Goal: Task Accomplishment & Management: Manage account settings

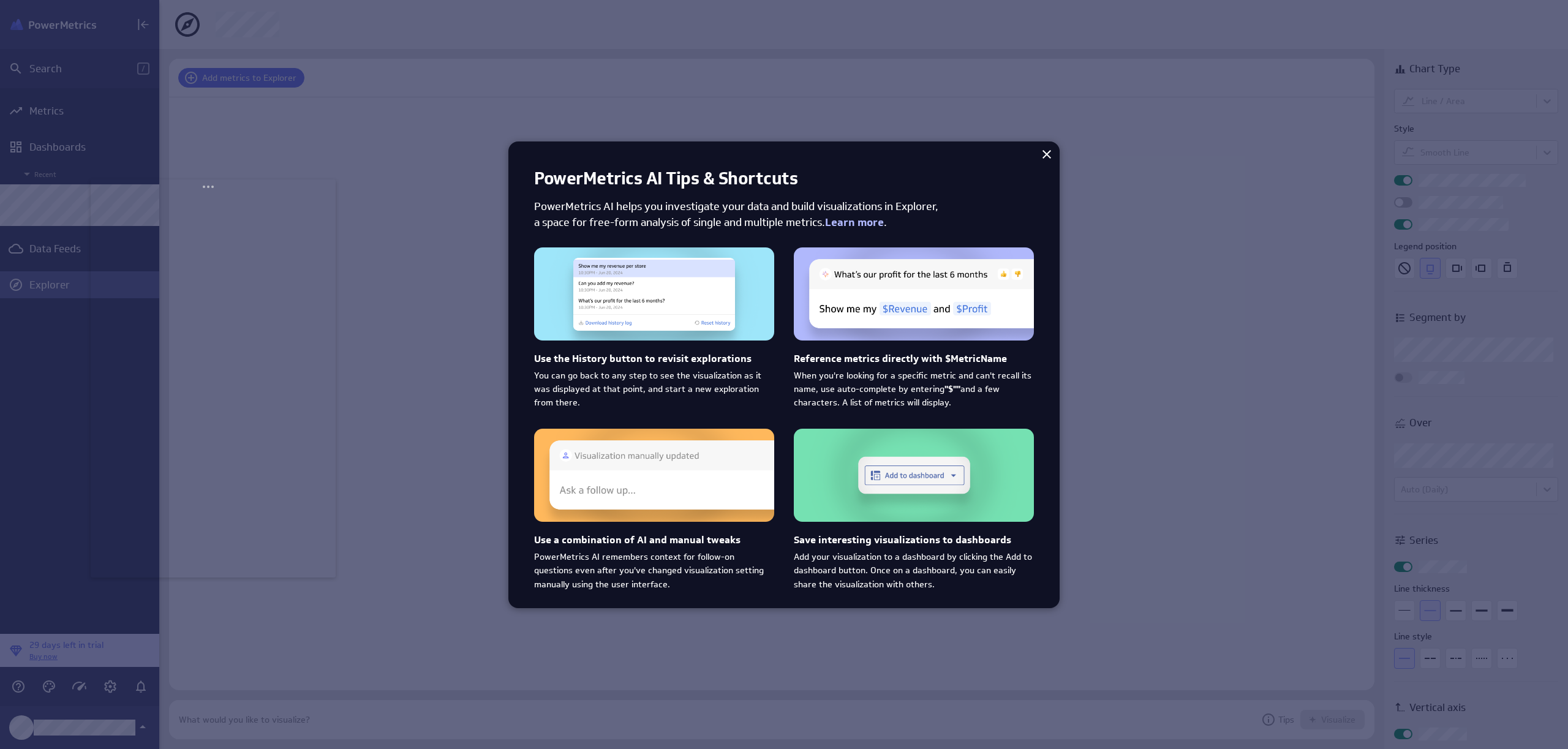
scroll to position [768, 1428]
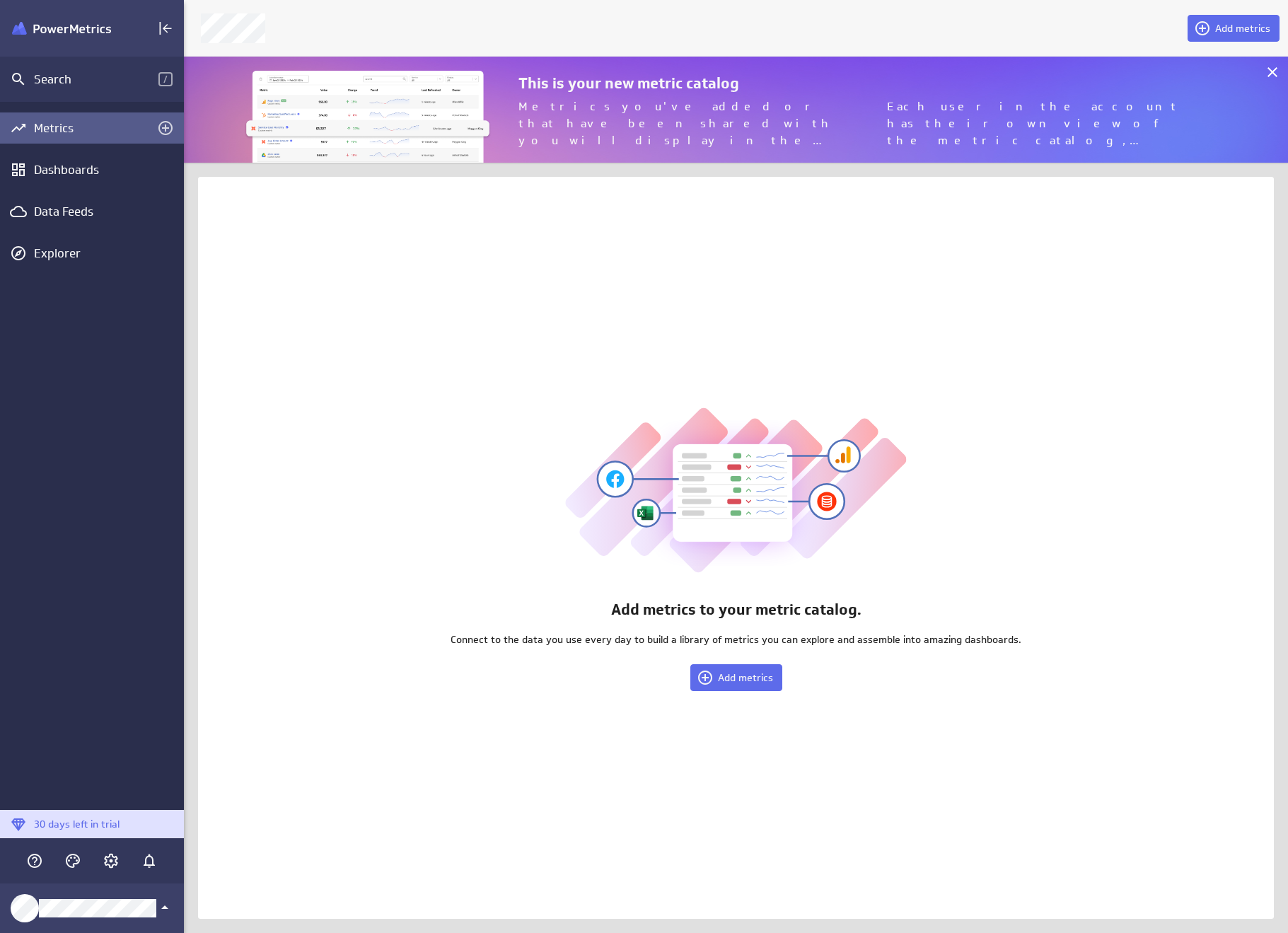
scroll to position [955, 1126]
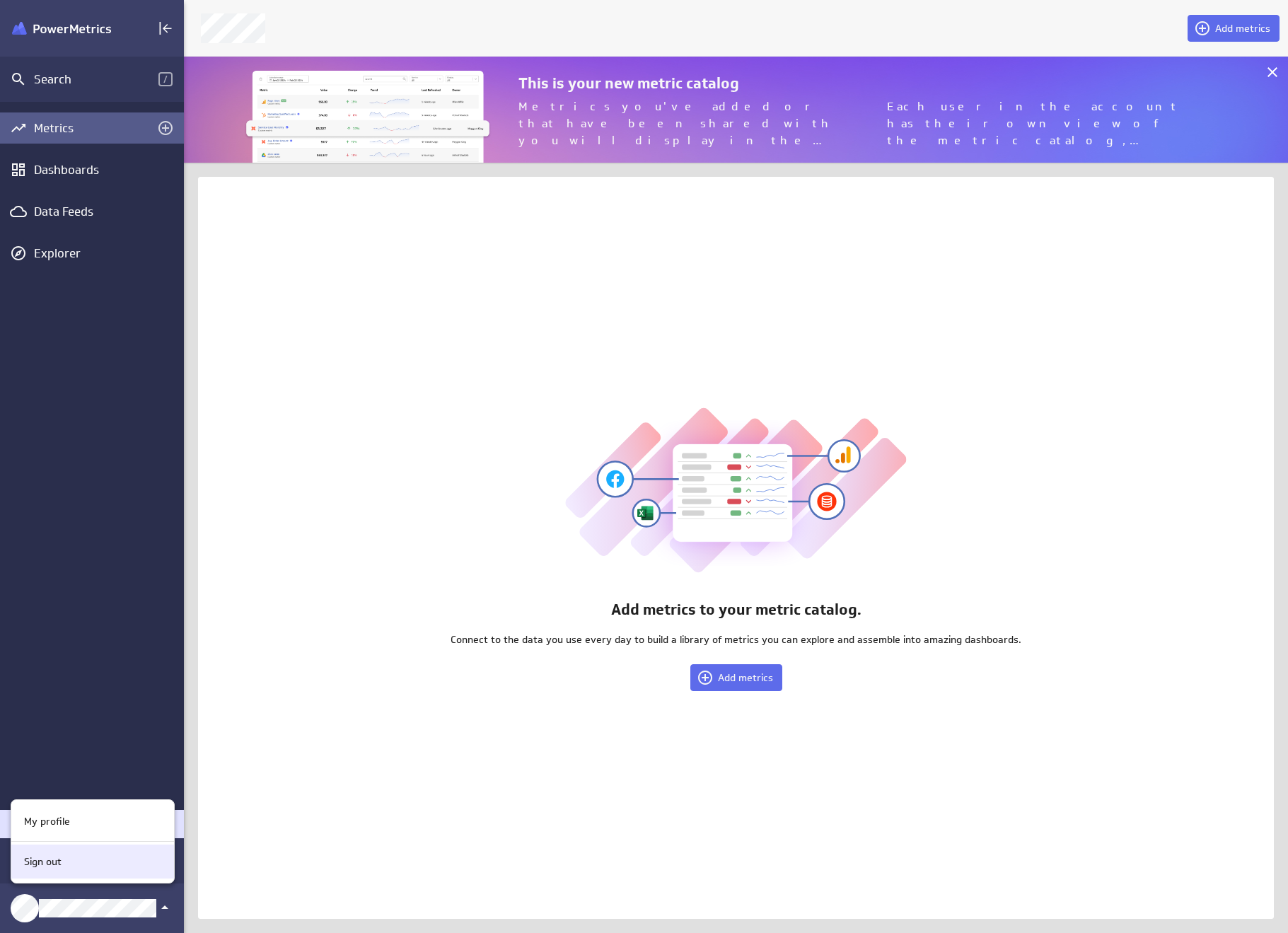
click at [63, 869] on div "Sign out" at bounding box center [93, 862] width 163 height 34
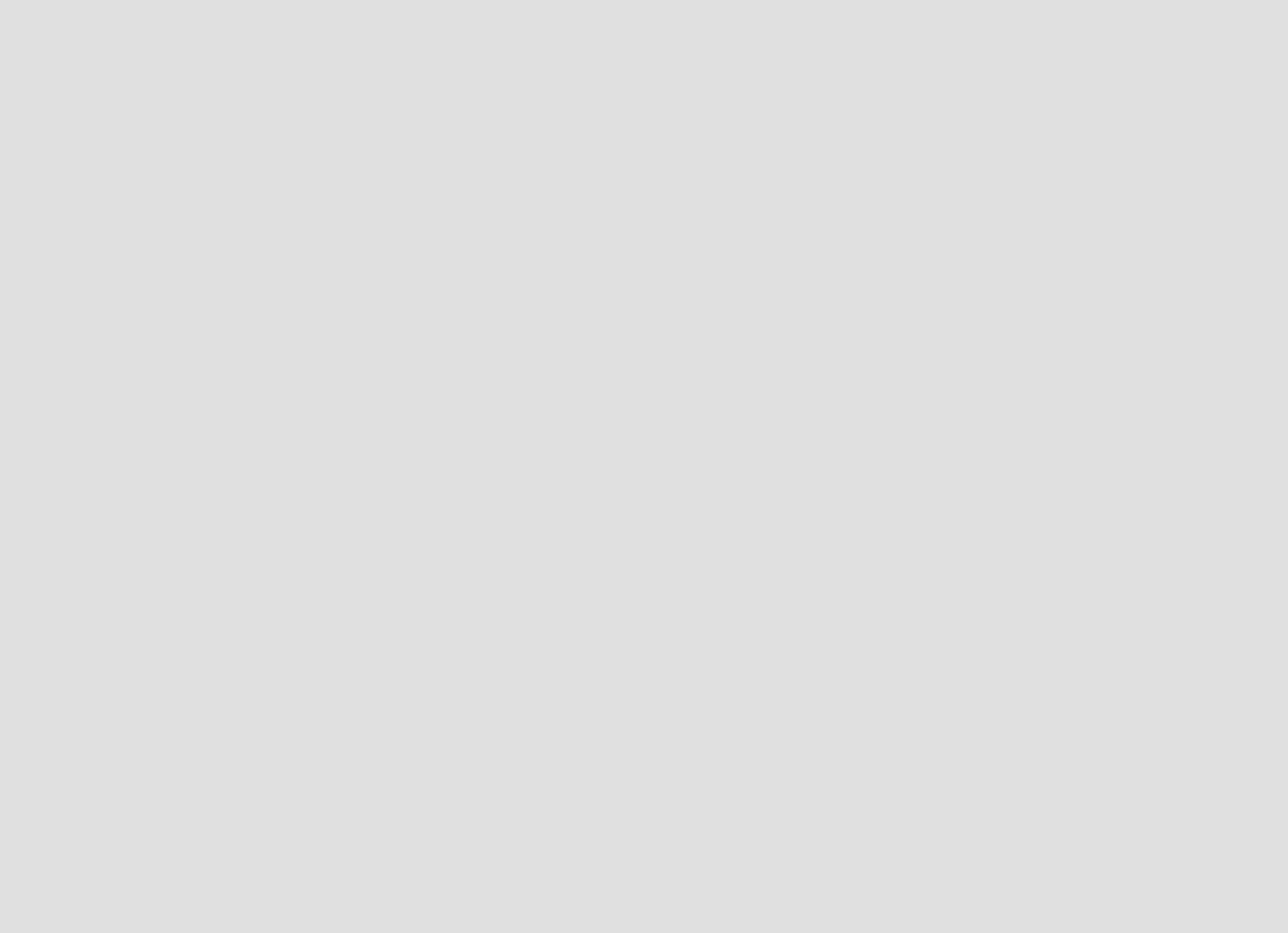
scroll to position [955, 1310]
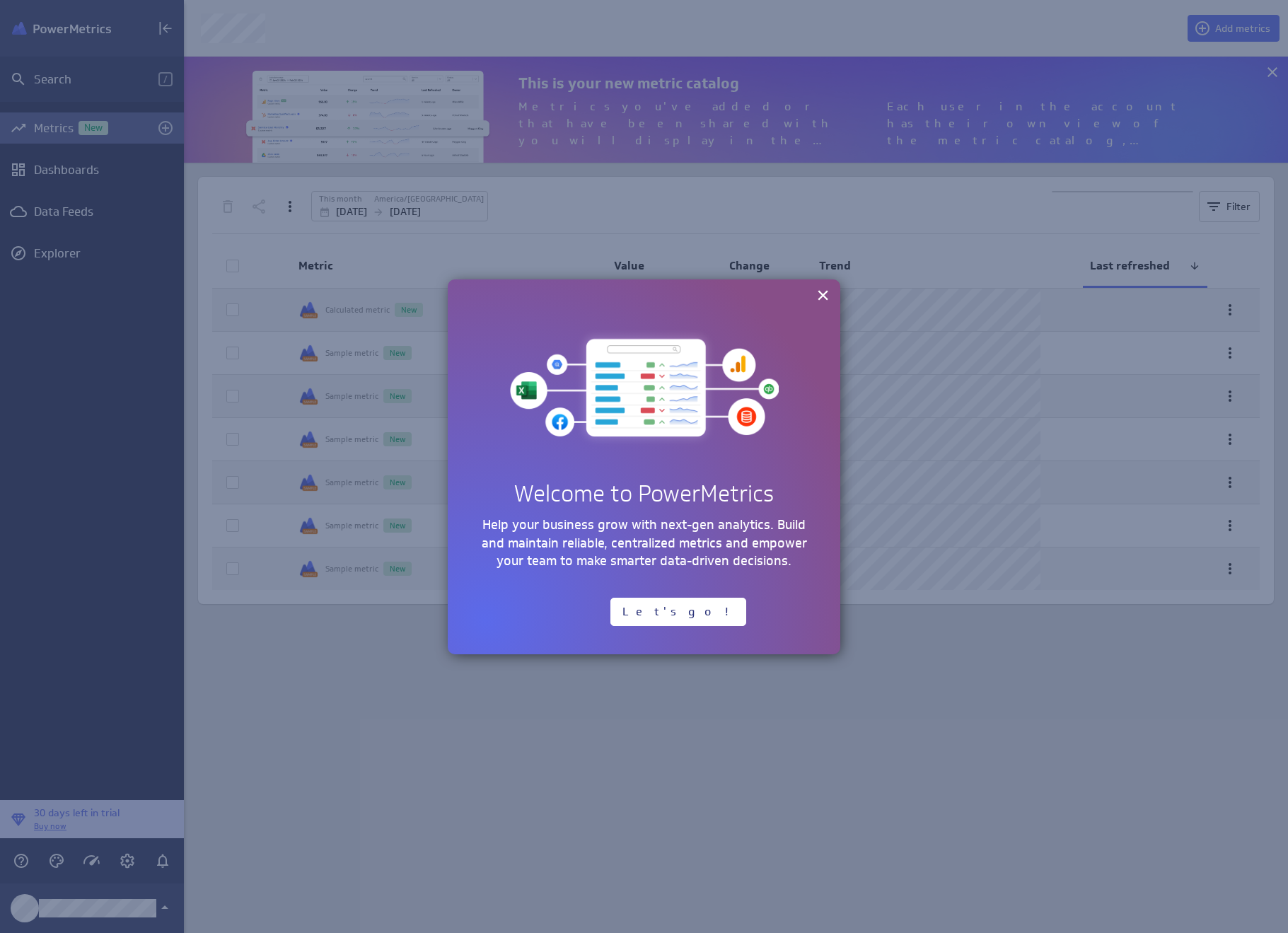
scroll to position [955, 1126]
click at [652, 609] on button "Let's go!" at bounding box center [678, 612] width 136 height 28
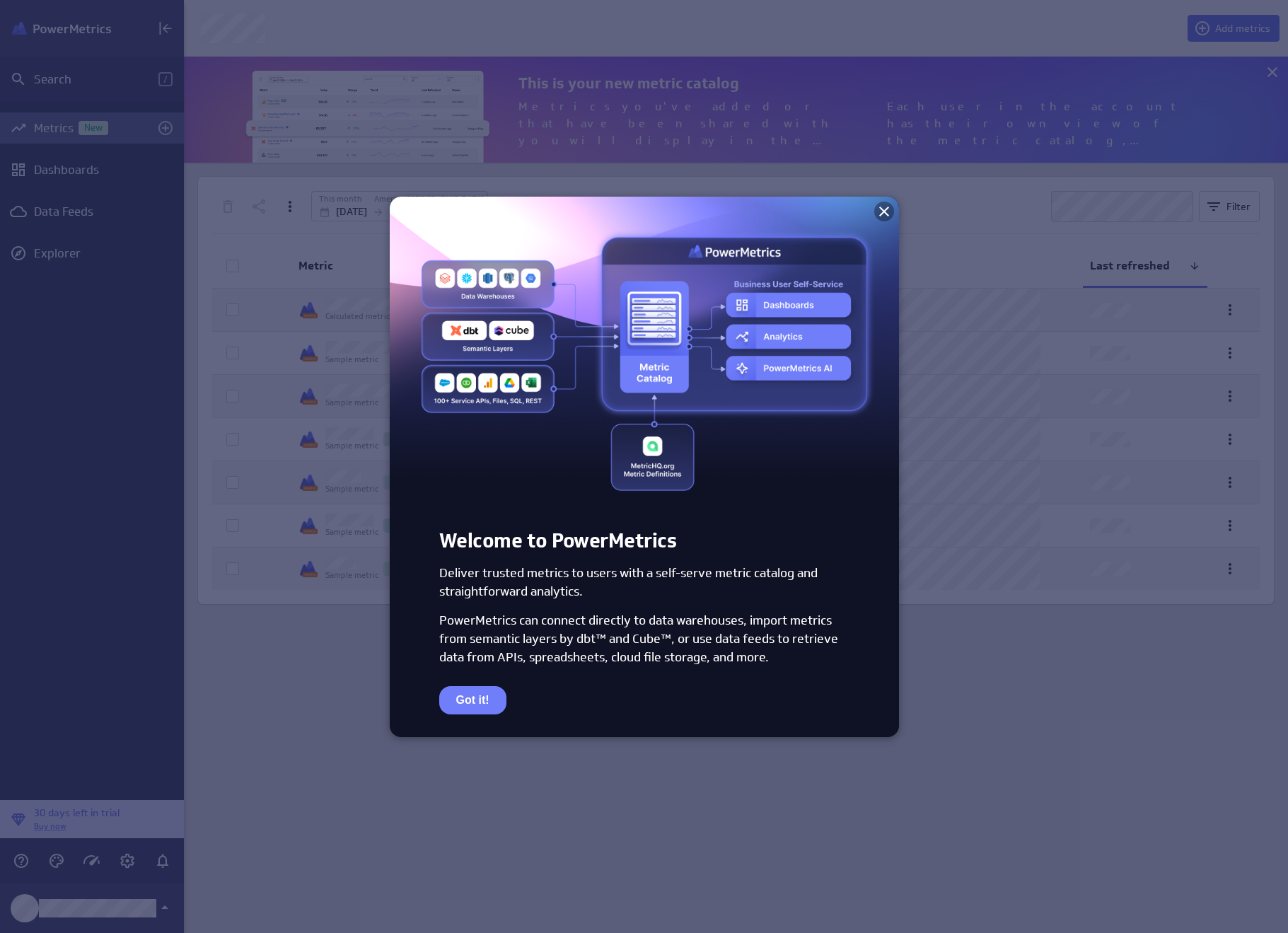
click at [883, 215] on icon at bounding box center [883, 211] width 17 height 17
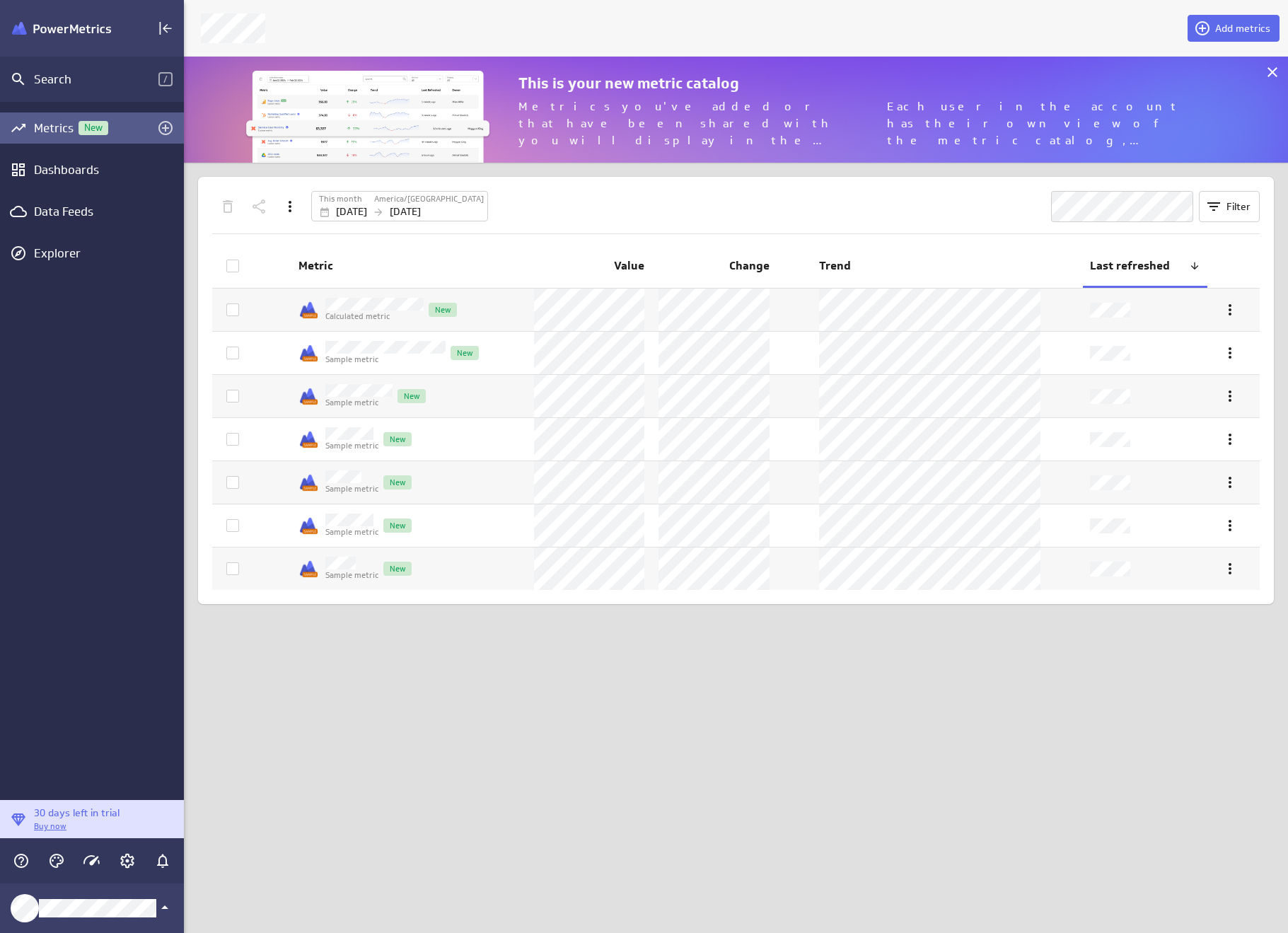
click at [430, 728] on div "Add metrics This is your new metric catalog Metrics you've added or that have b…" at bounding box center [736, 466] width 1104 height 933
click at [129, 849] on div "Main Menu" at bounding box center [127, 860] width 24 height 24
click at [126, 856] on icon "Account and settings" at bounding box center [126, 860] width 14 height 14
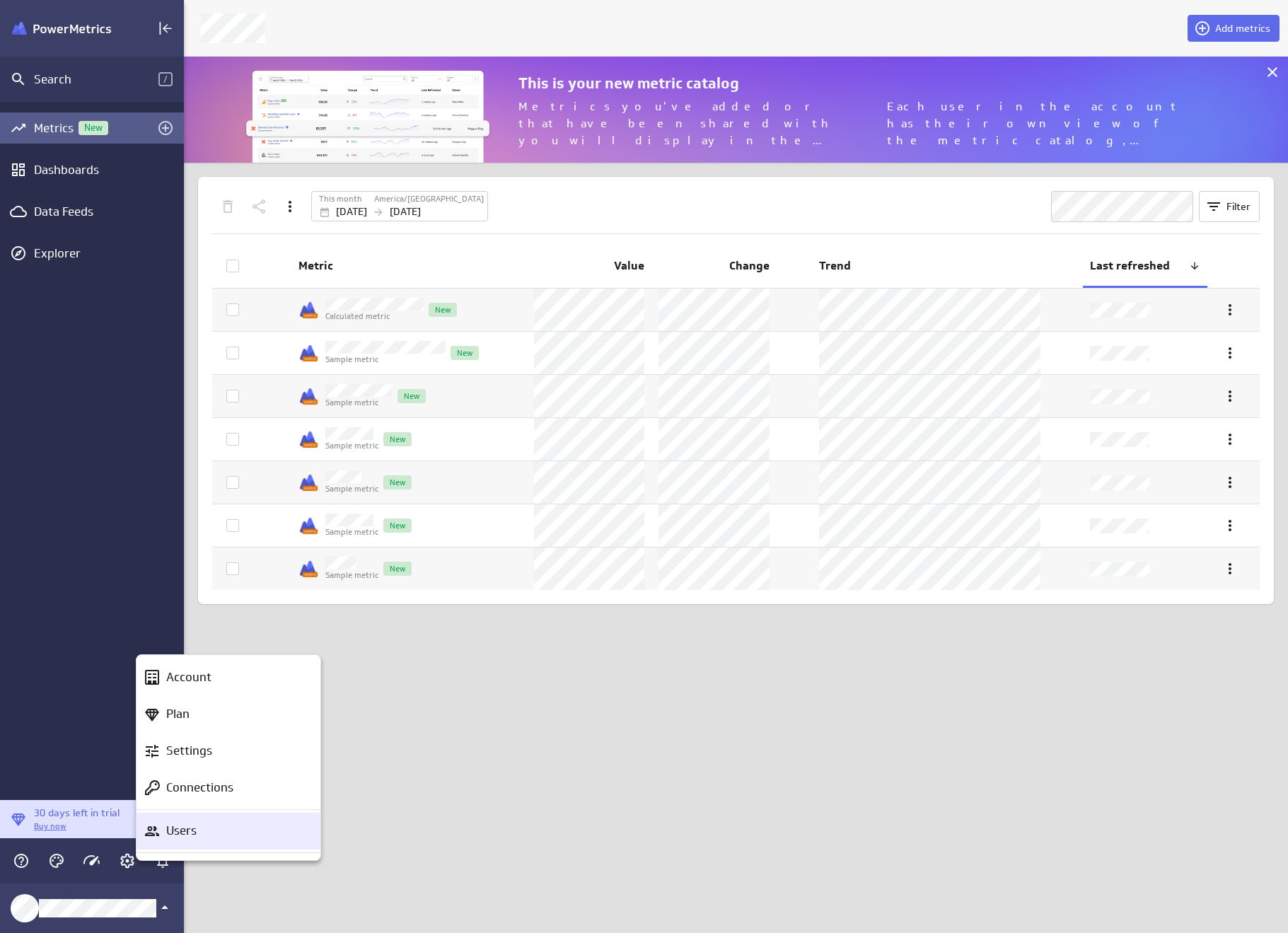
click at [185, 835] on p "Users" at bounding box center [182, 831] width 31 height 17
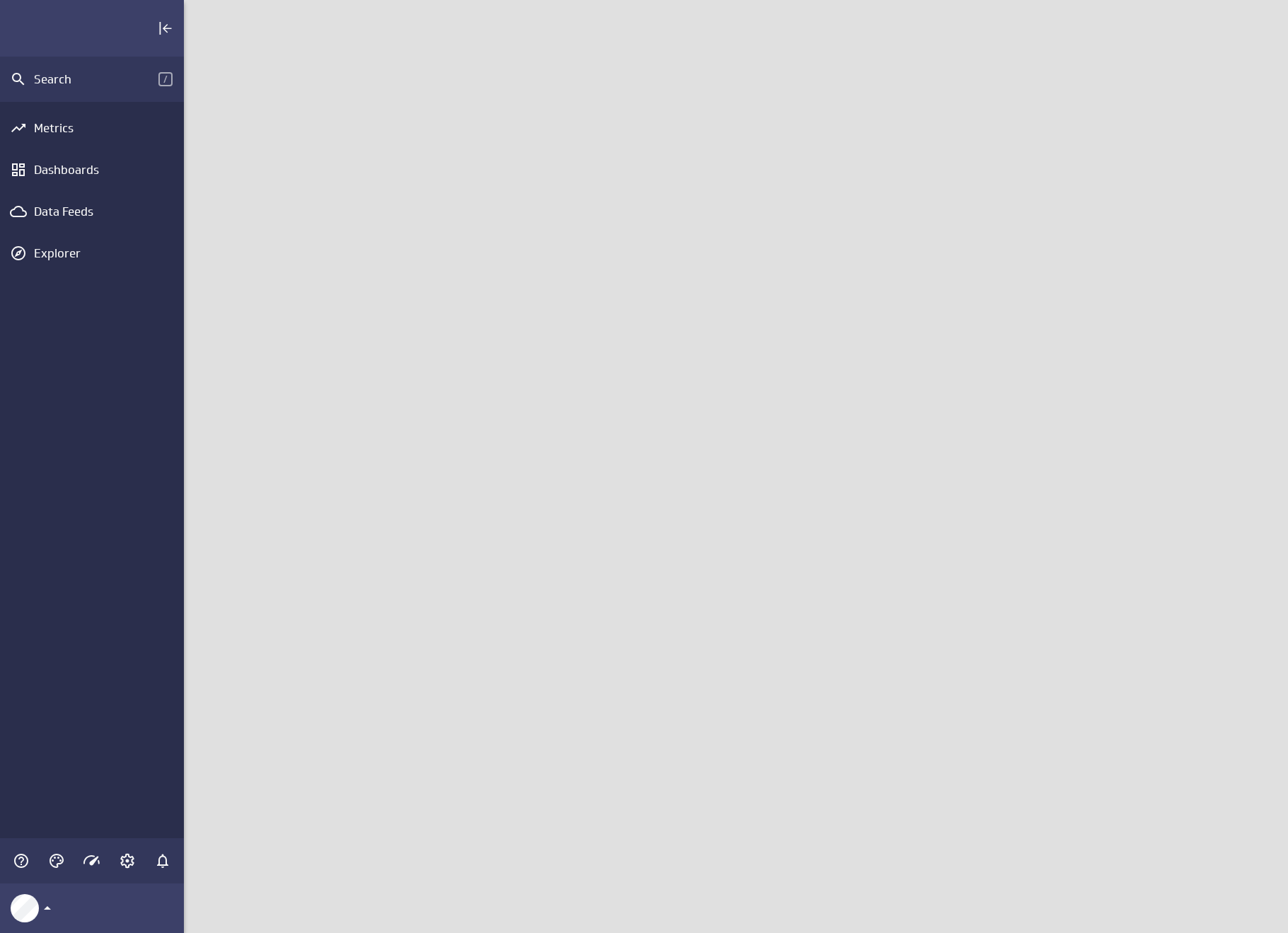
scroll to position [955, 1126]
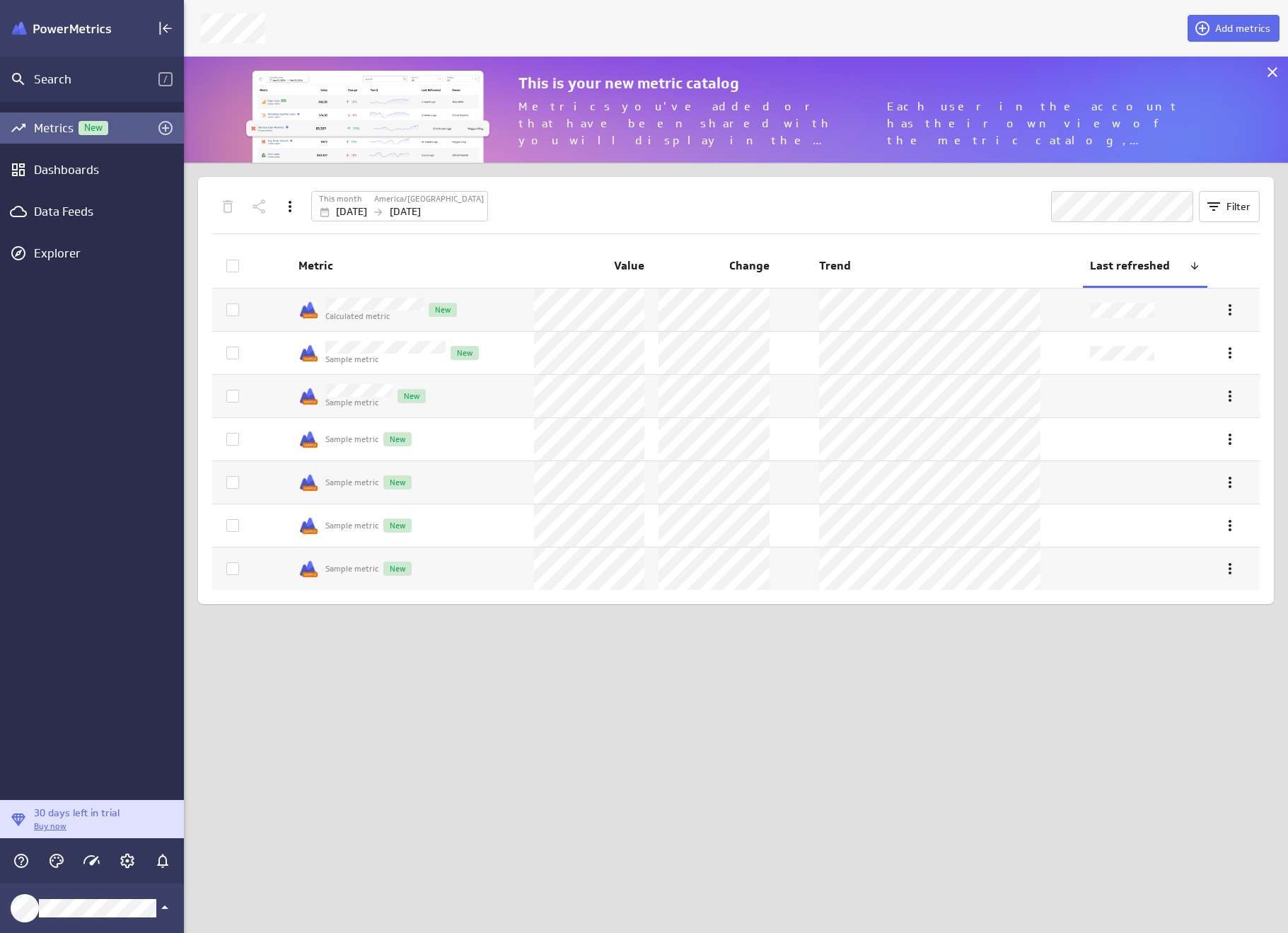
scroll to position [955, 1126]
click at [46, 921] on div "Klipfolio Account" at bounding box center [92, 908] width 184 height 49
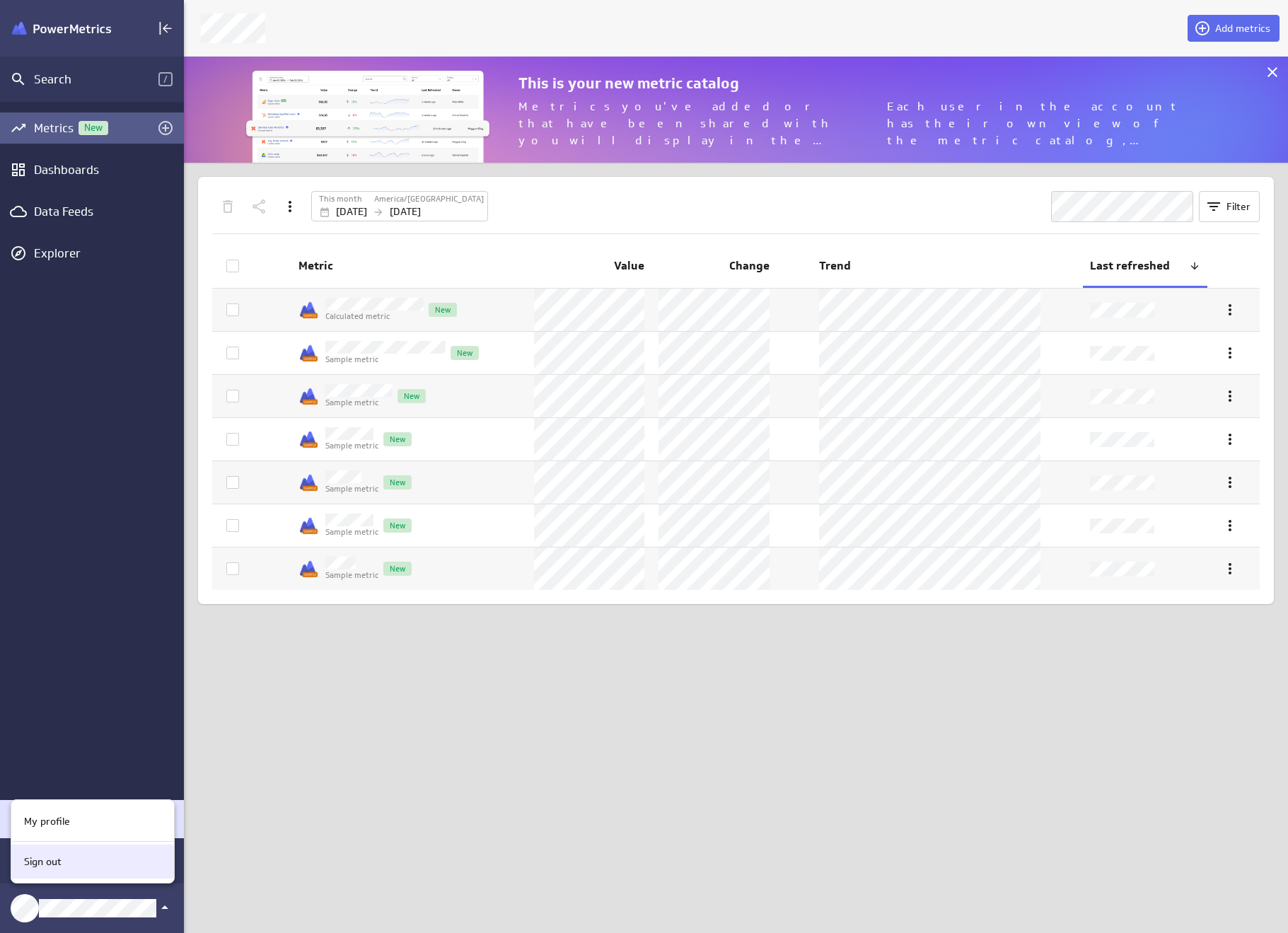
click at [65, 866] on div "Sign out" at bounding box center [90, 862] width 144 height 15
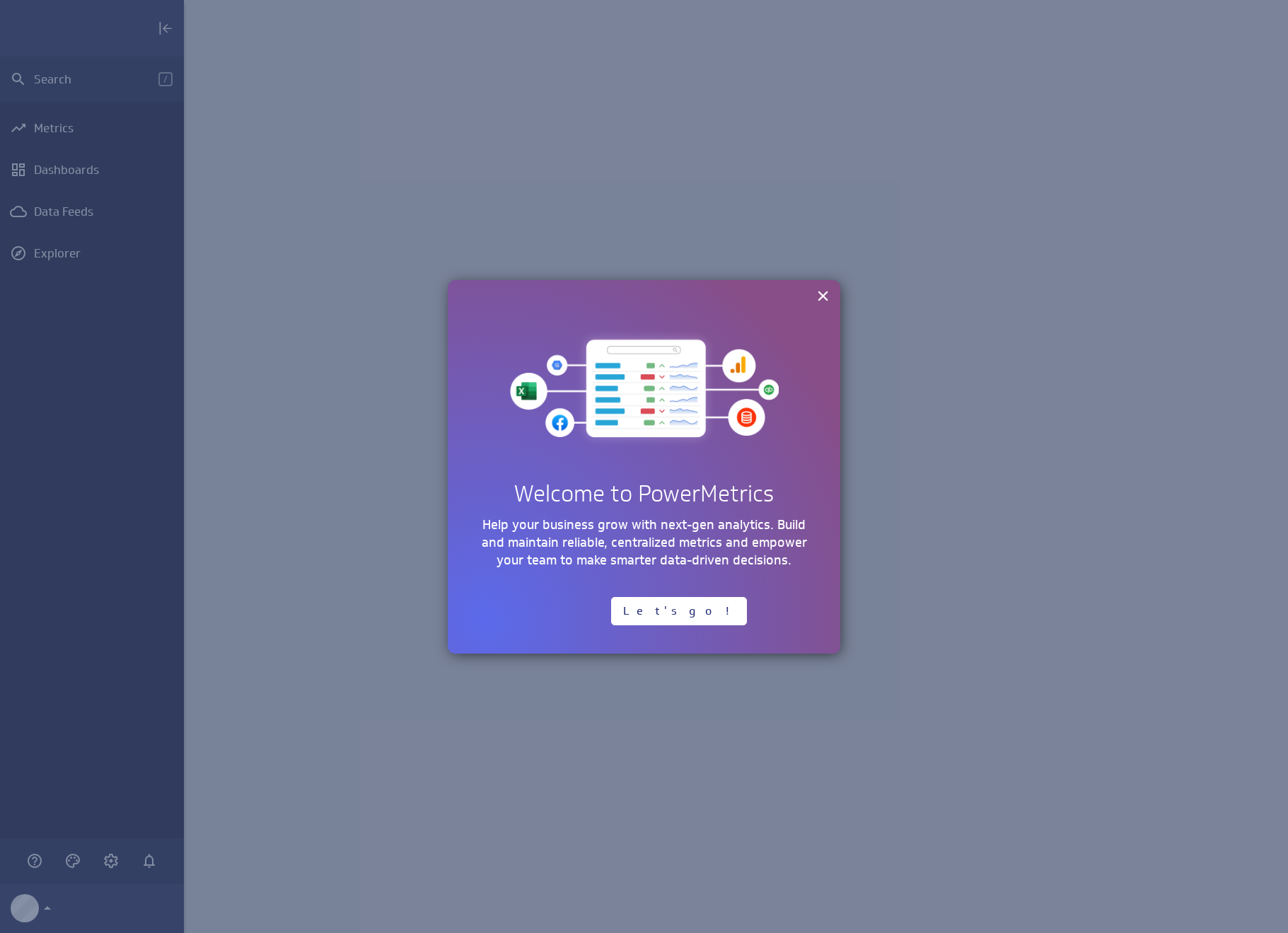
scroll to position [955, 1126]
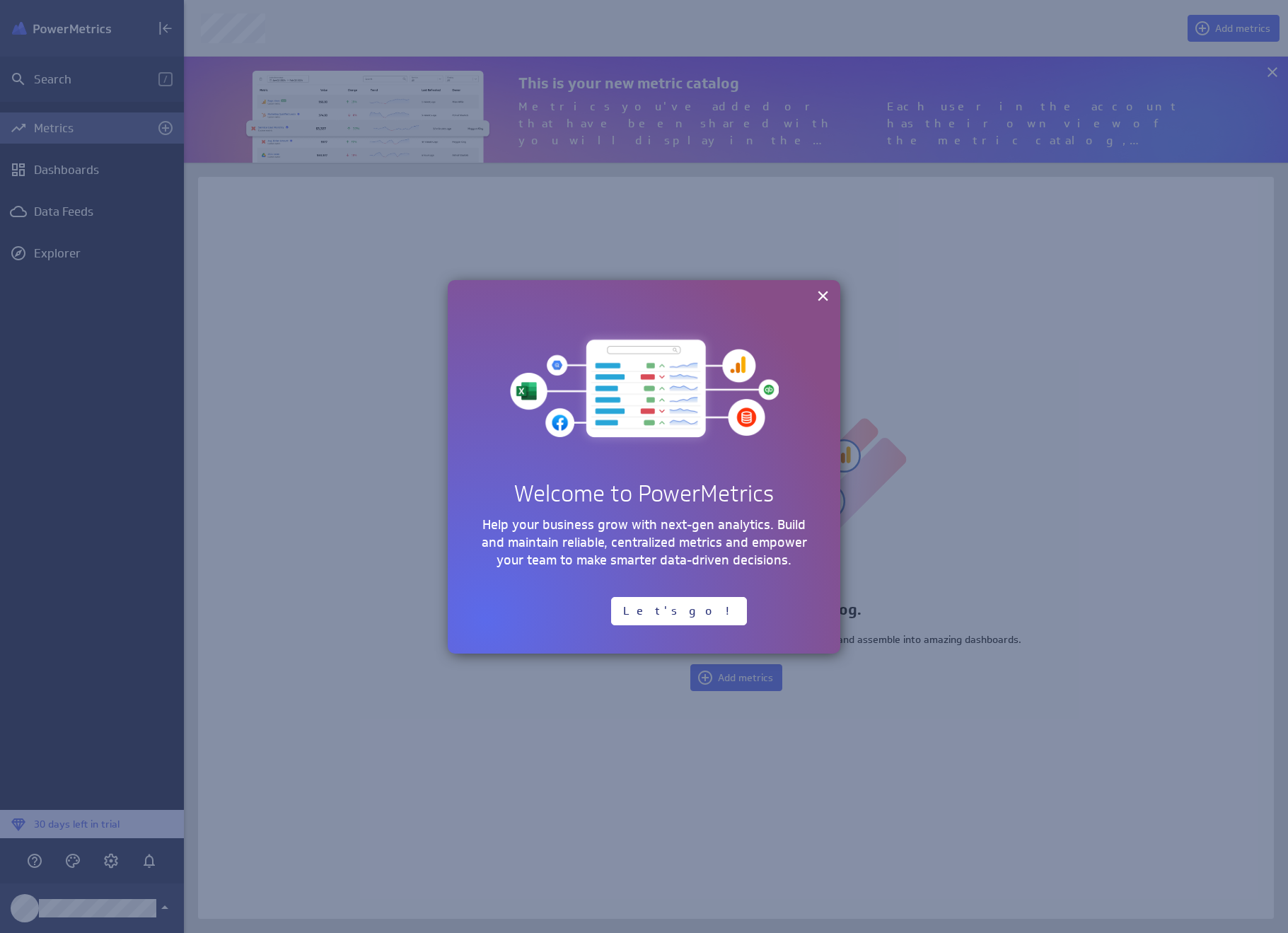
scroll to position [955, 1126]
click at [824, 300] on button "×" at bounding box center [823, 295] width 13 height 23
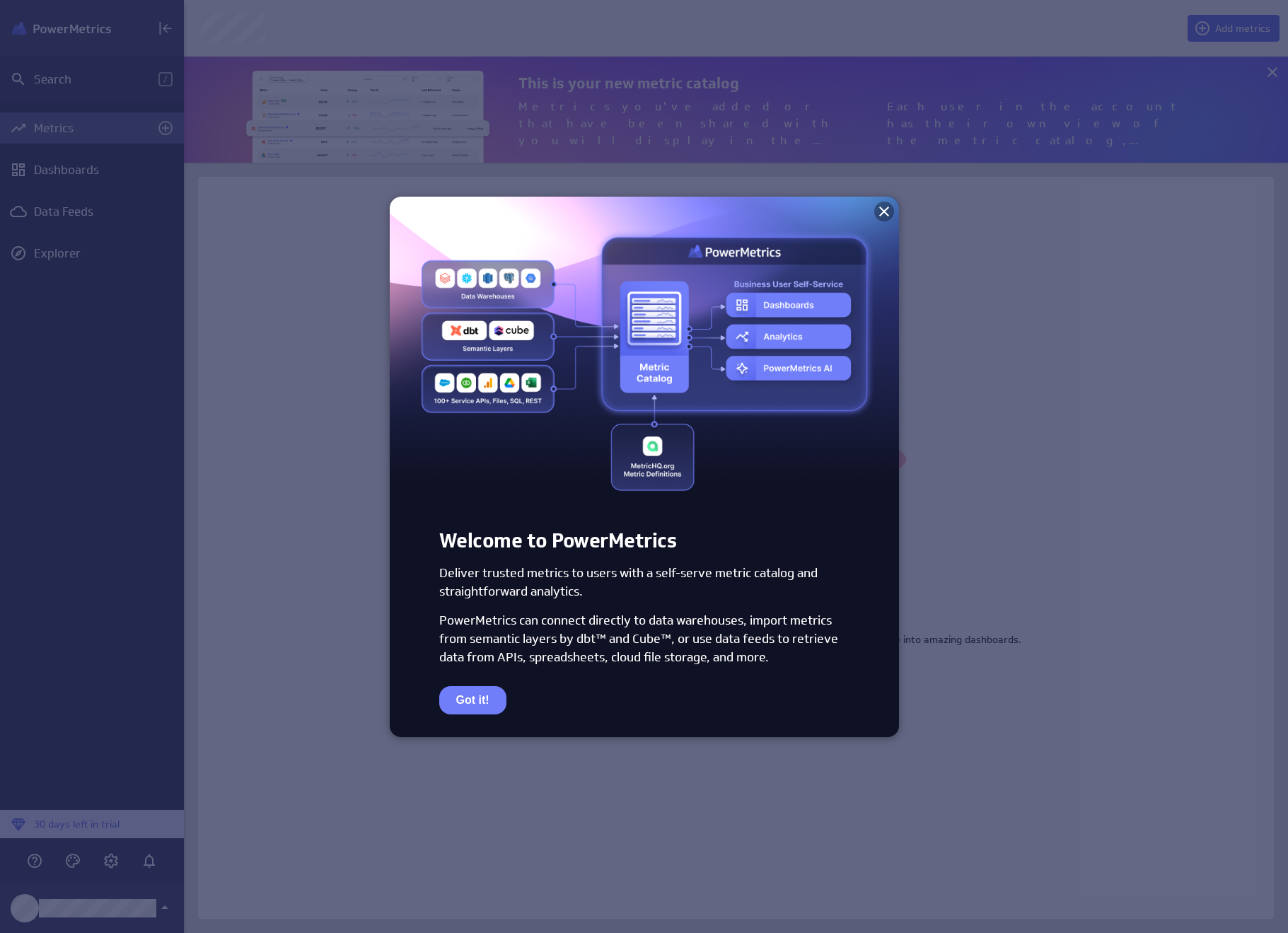
click at [883, 216] on icon at bounding box center [883, 211] width 17 height 17
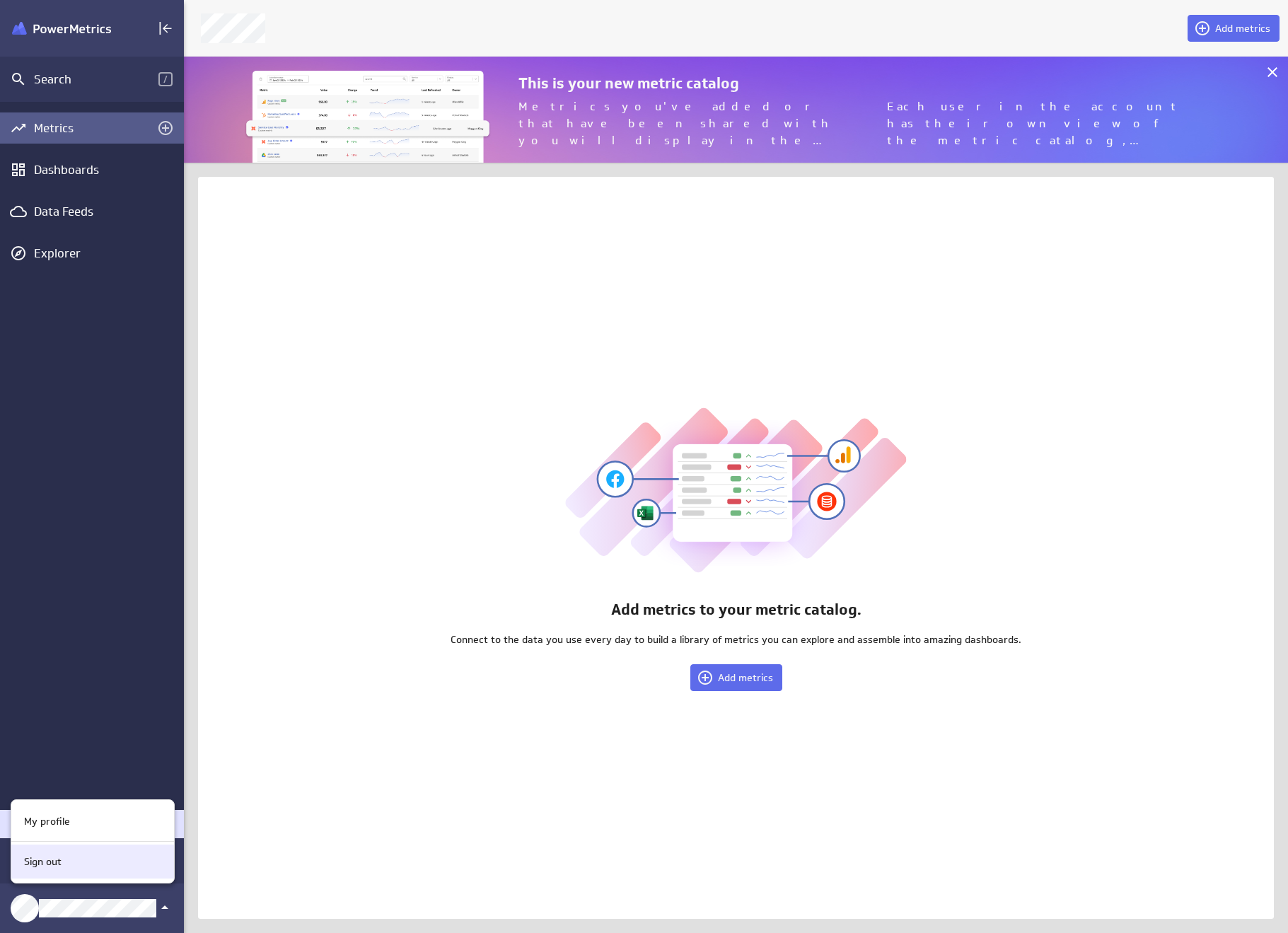
click at [71, 859] on div "Sign out" at bounding box center [90, 862] width 144 height 15
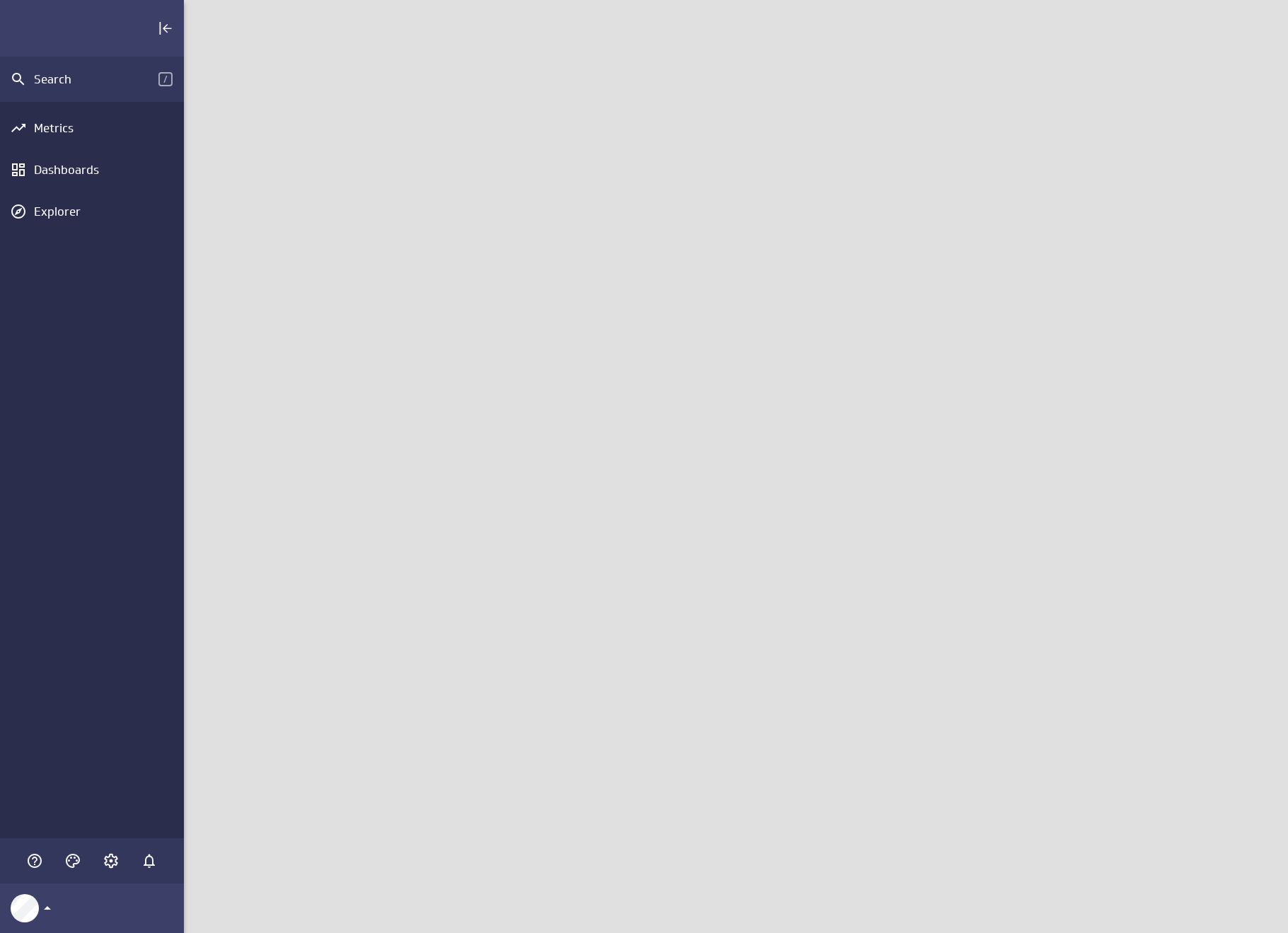
scroll to position [955, 1126]
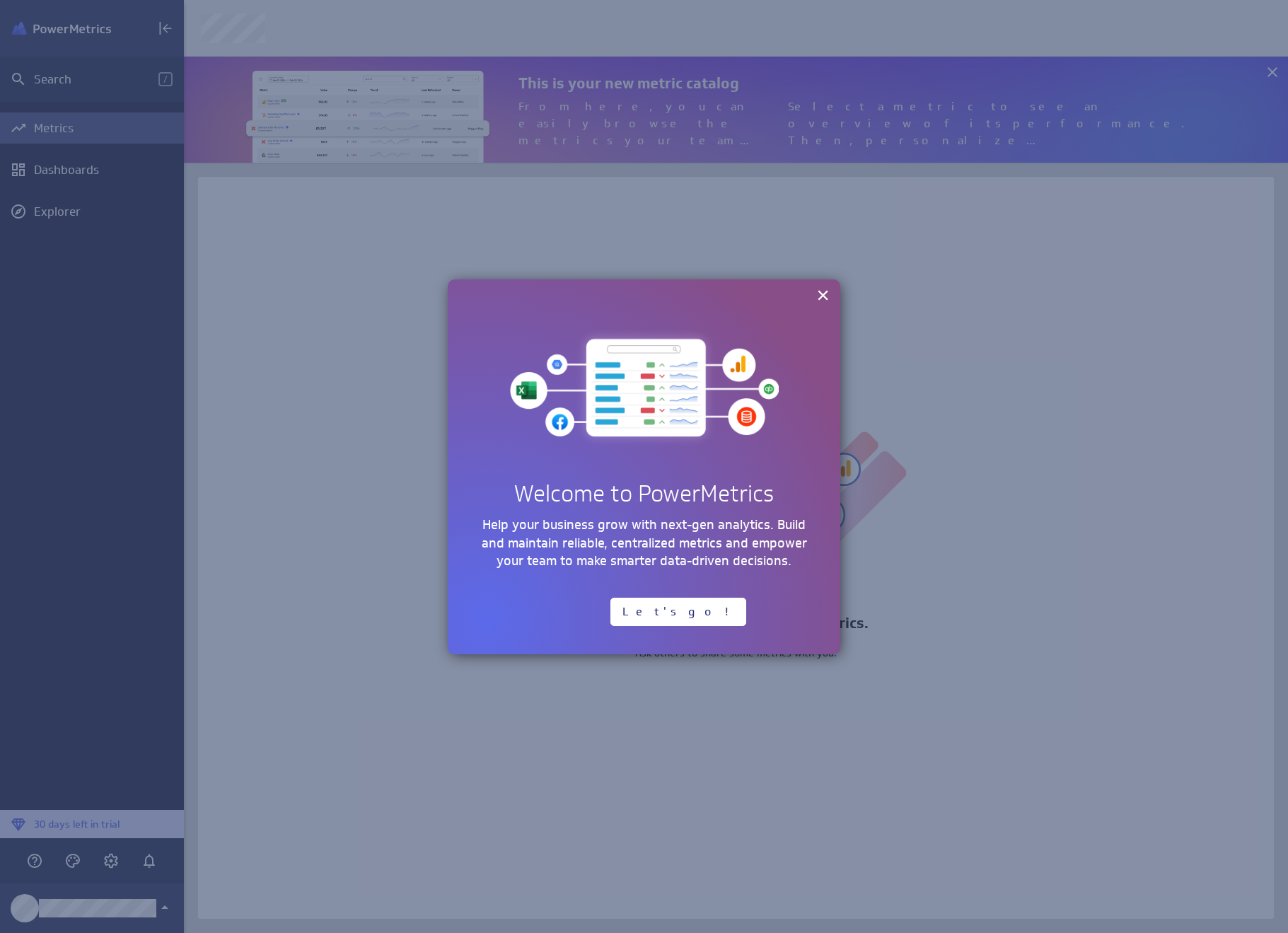
scroll to position [955, 1126]
click at [819, 297] on button "×" at bounding box center [823, 295] width 13 height 23
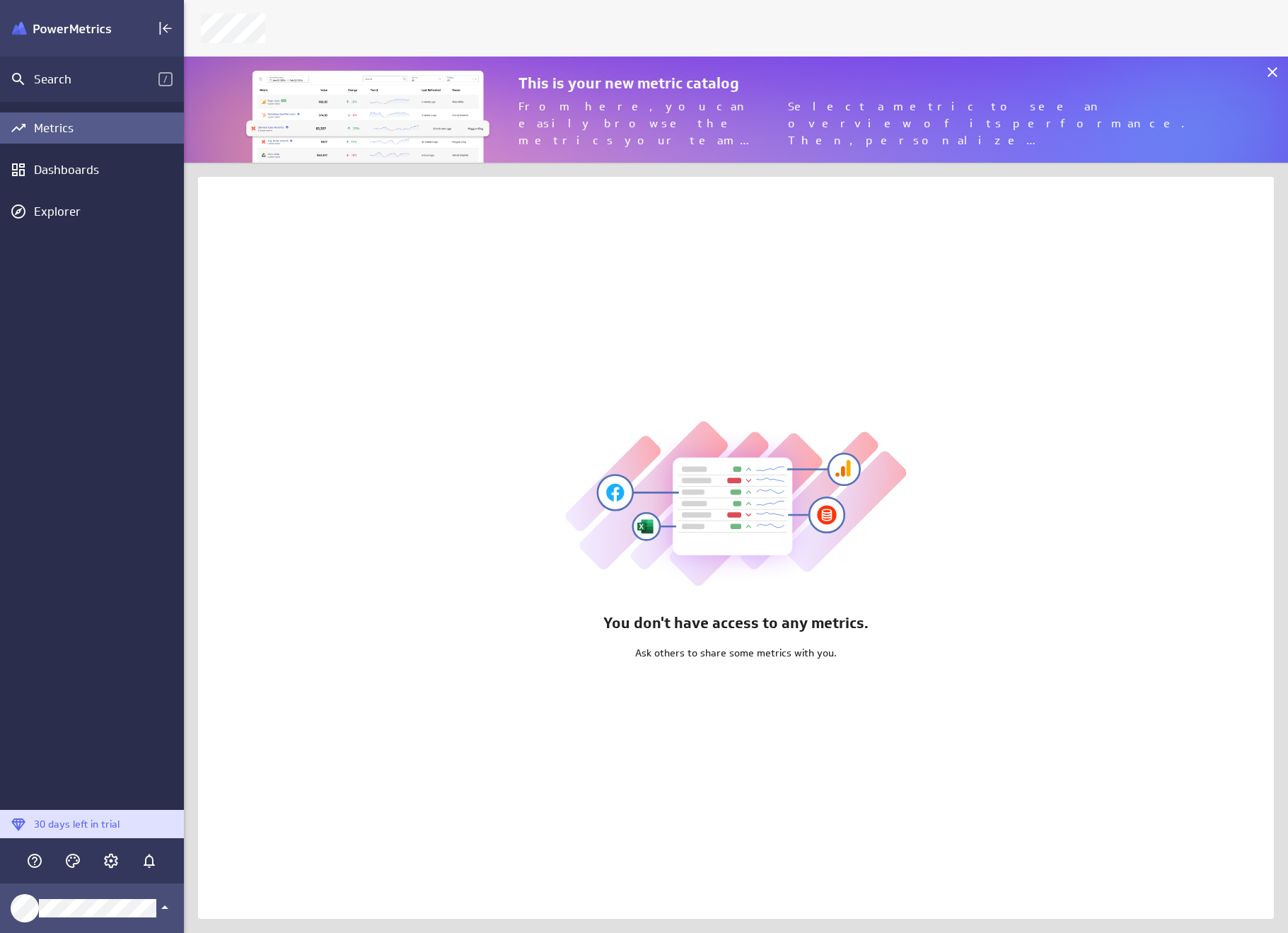
click at [84, 928] on div "Klipfolio Account" at bounding box center [92, 908] width 184 height 49
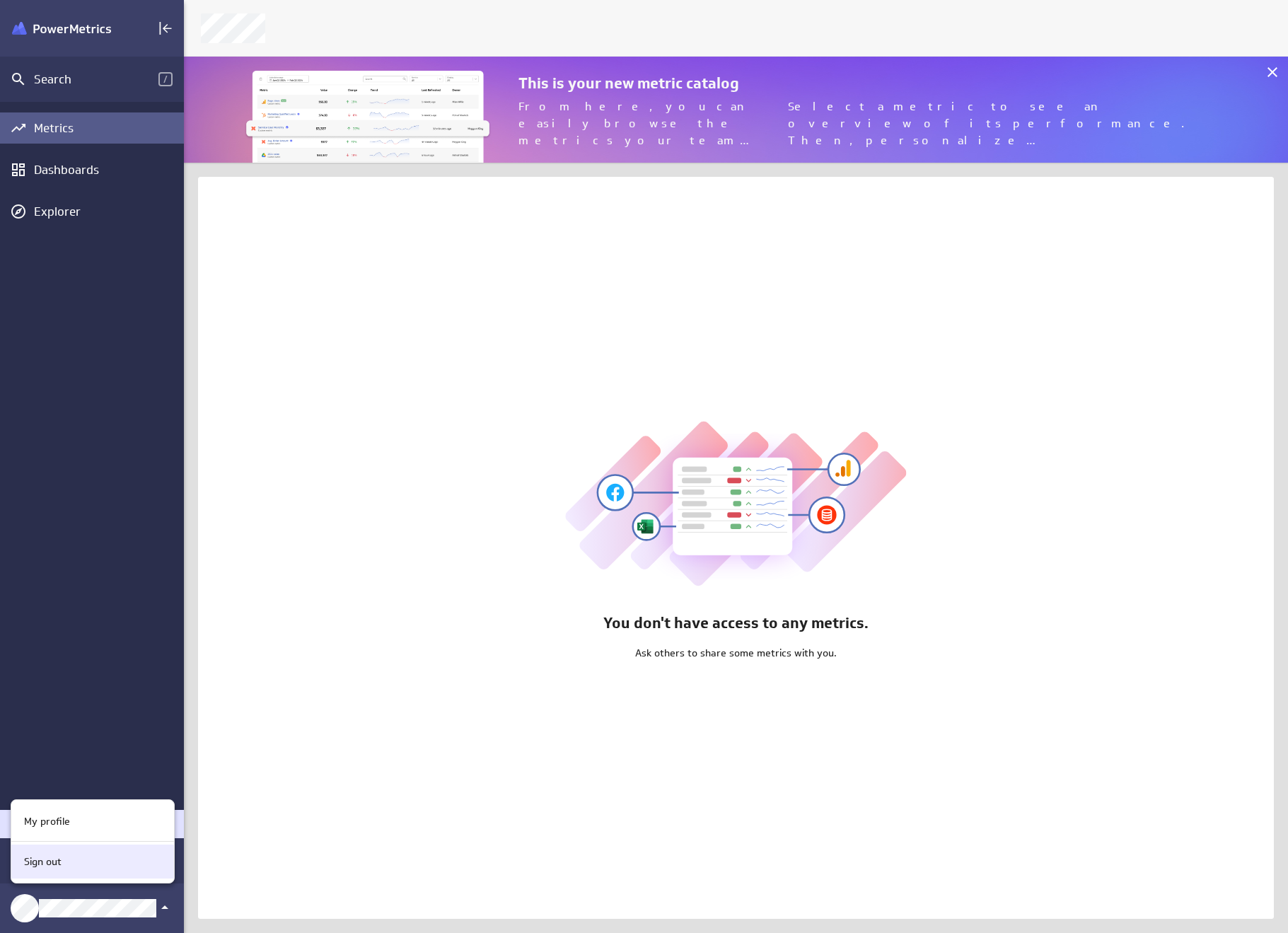
click at [61, 872] on div "Sign out" at bounding box center [93, 862] width 163 height 34
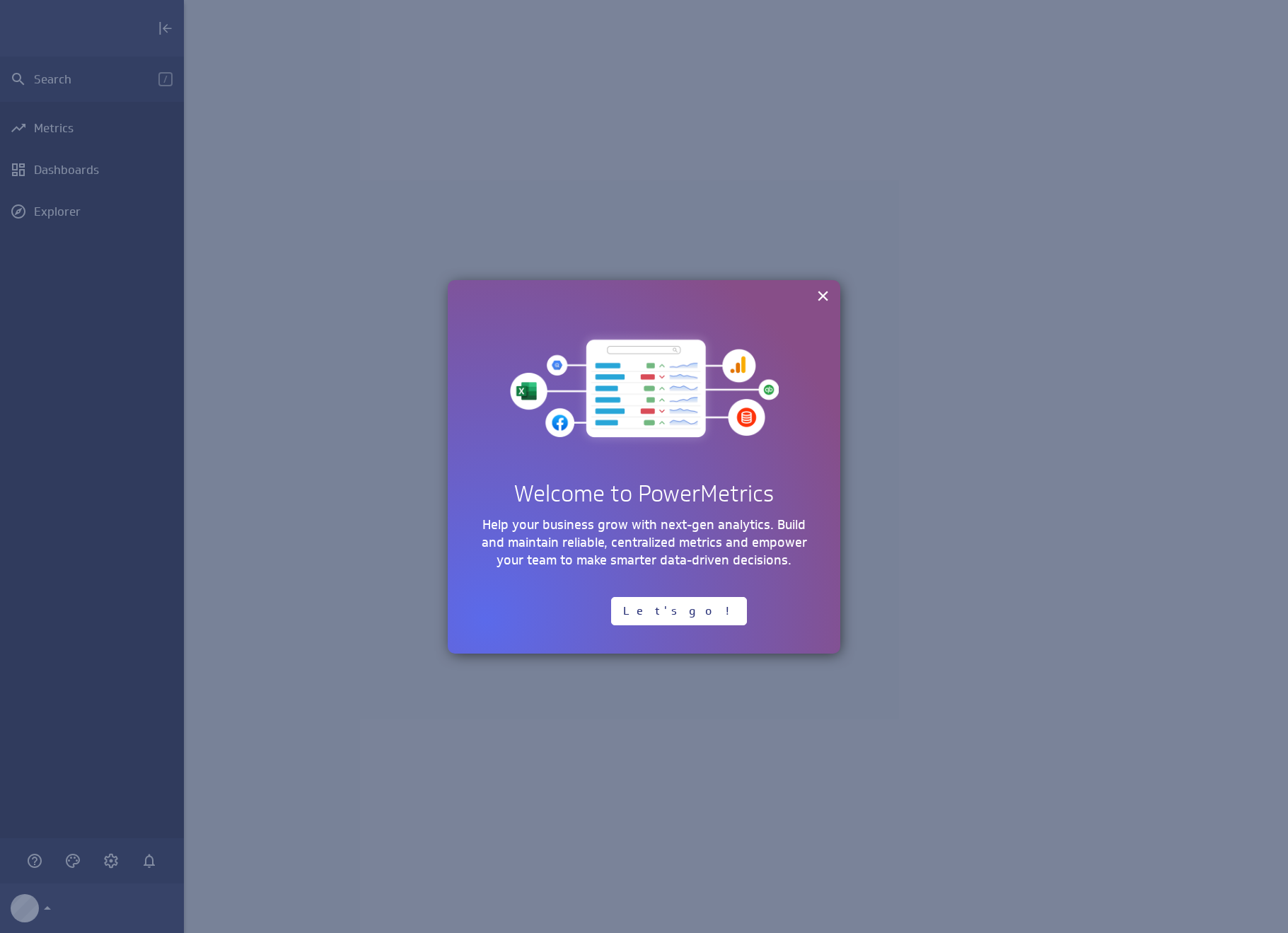
scroll to position [955, 1126]
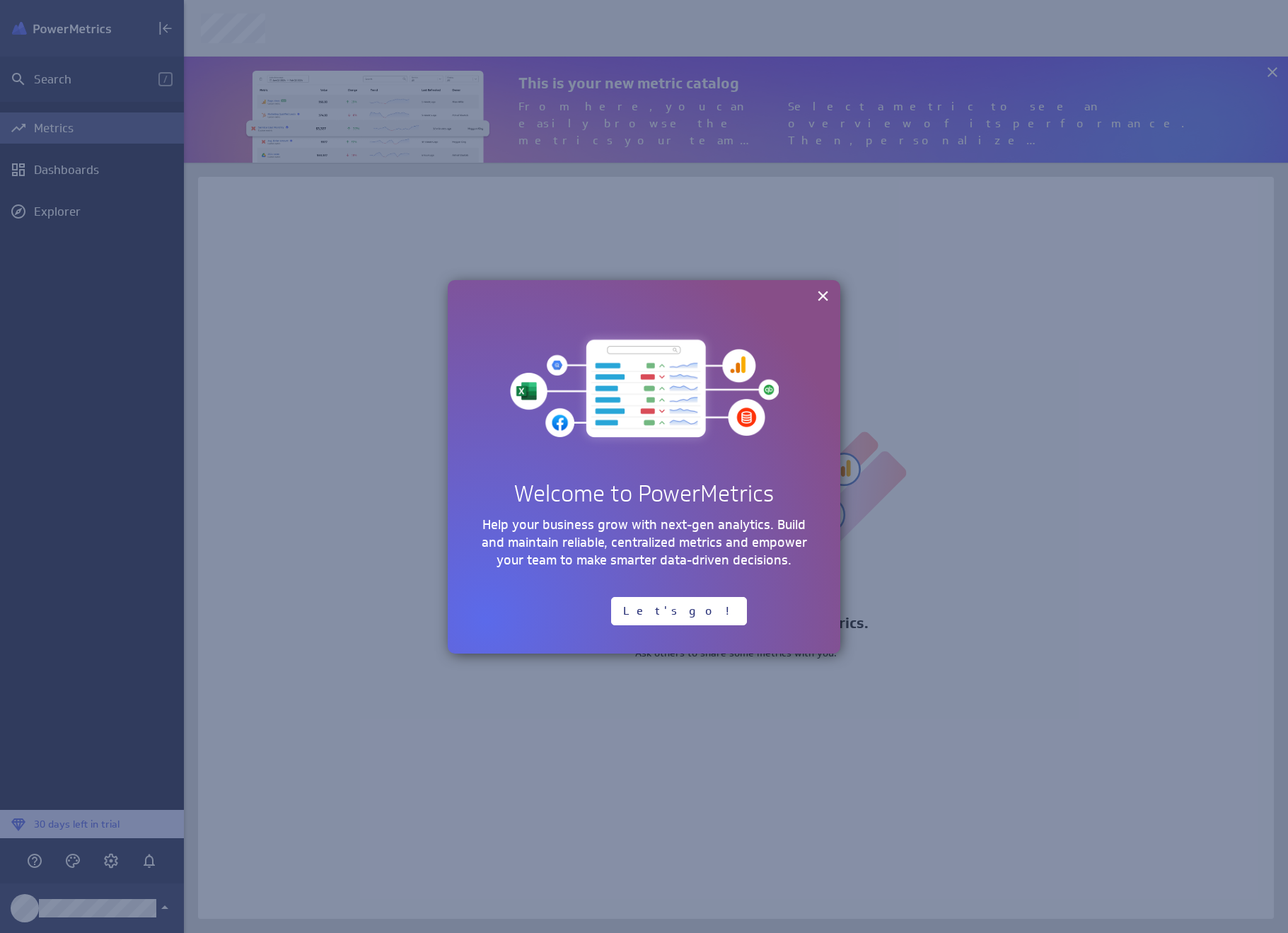
scroll to position [955, 1126]
click at [631, 612] on button "Let's go!" at bounding box center [678, 612] width 136 height 28
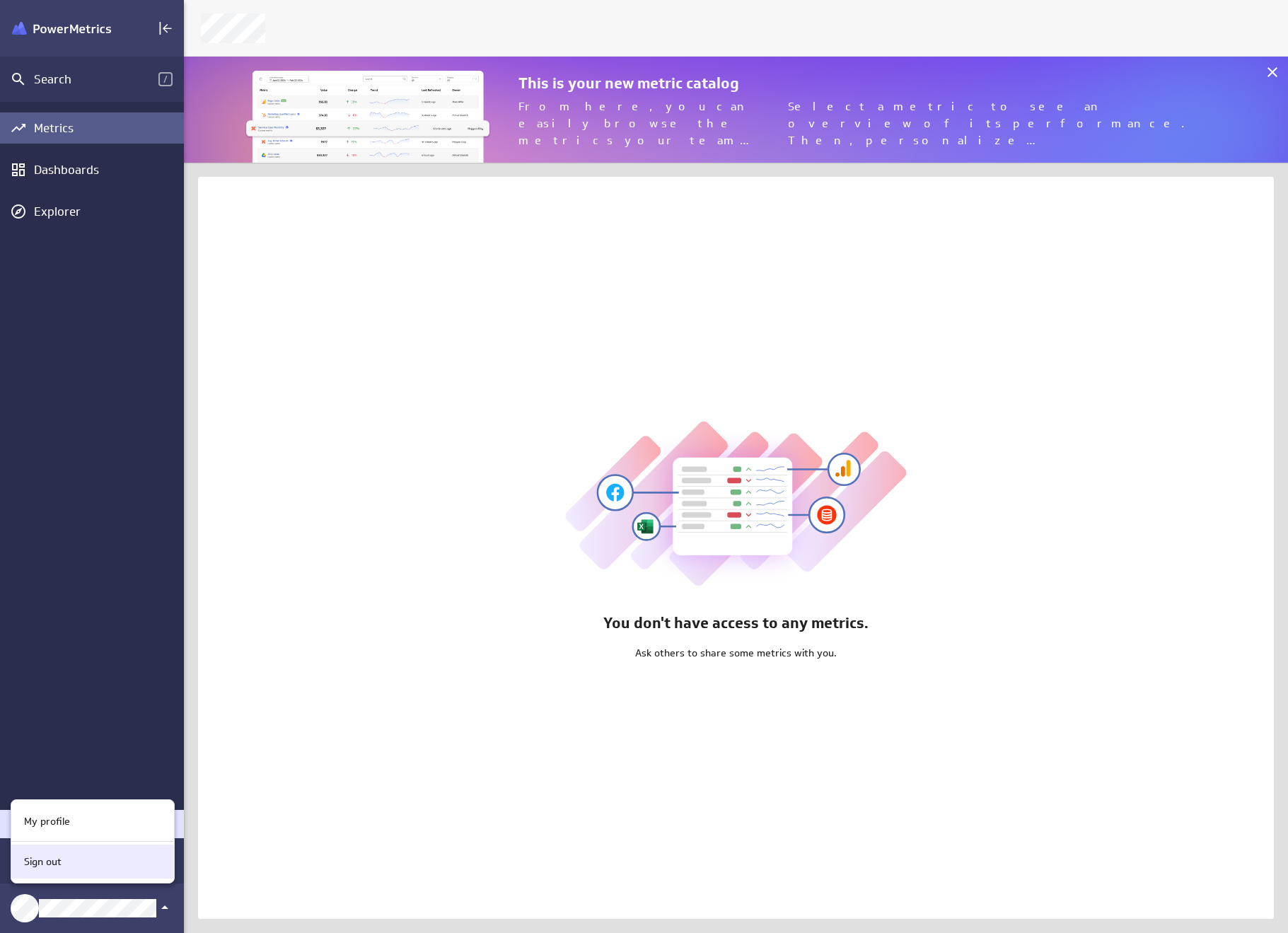
click at [63, 865] on div "Sign out" at bounding box center [90, 862] width 144 height 15
